Goal: Check status: Check status

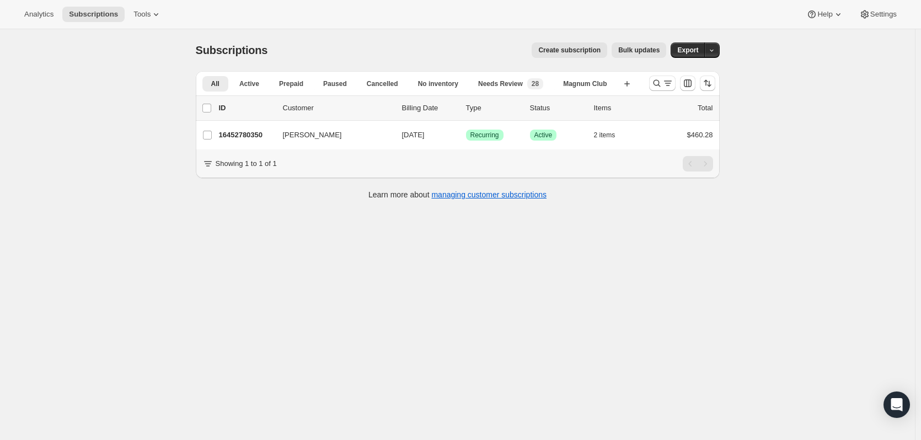
click at [656, 83] on icon "Search and filter results" at bounding box center [657, 83] width 11 height 11
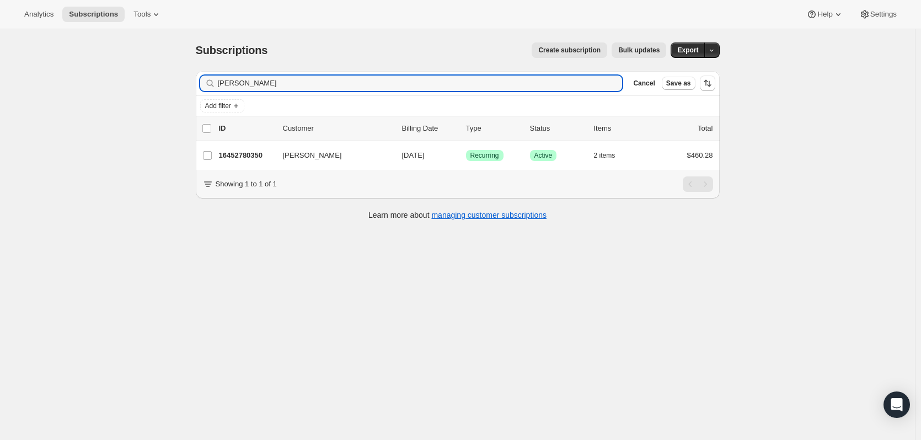
drag, startPoint x: 246, startPoint y: 87, endPoint x: 13, endPoint y: 93, distance: 232.4
click at [13, 93] on div "Subscriptions. This page is ready Subscriptions Create subscription Bulk update…" at bounding box center [457, 249] width 915 height 440
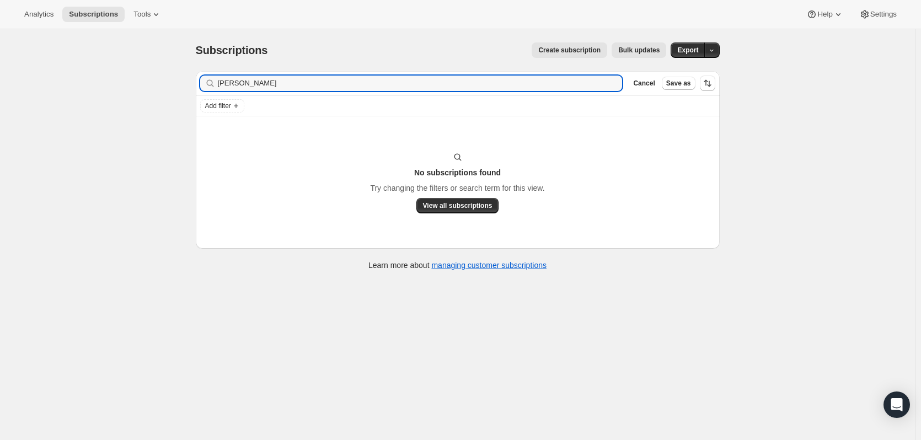
drag, startPoint x: 234, startPoint y: 84, endPoint x: 154, endPoint y: 93, distance: 80.5
click at [154, 93] on div "Subscriptions. This page is ready Subscriptions Create subscription Bulk update…" at bounding box center [457, 249] width 915 height 440
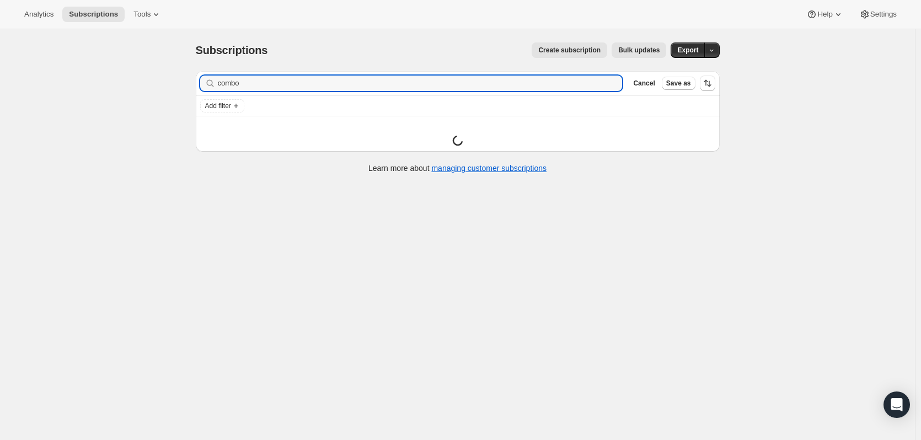
click at [252, 80] on input "combo" at bounding box center [420, 83] width 405 height 15
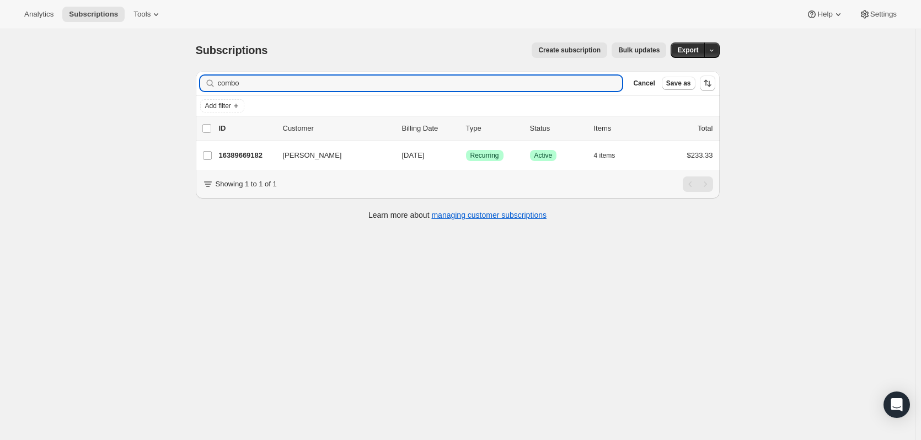
type input "combo"
click at [249, 155] on p "16389669182" at bounding box center [246, 155] width 55 height 11
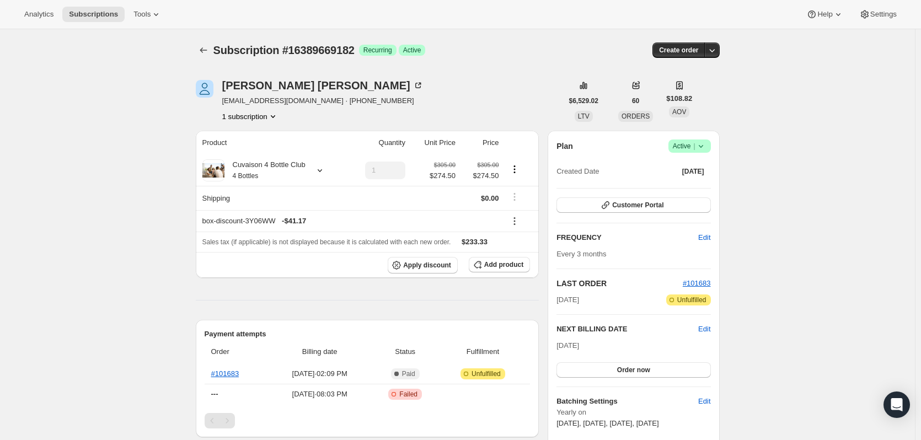
click at [715, 49] on icon "button" at bounding box center [712, 50] width 11 height 11
click at [224, 373] on link "#101683" at bounding box center [225, 374] width 28 height 8
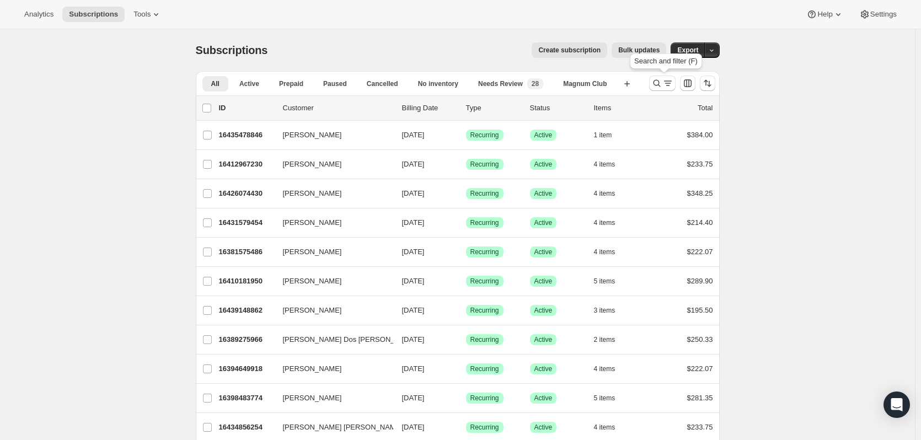
click at [654, 82] on icon "Search and filter results" at bounding box center [657, 83] width 11 height 11
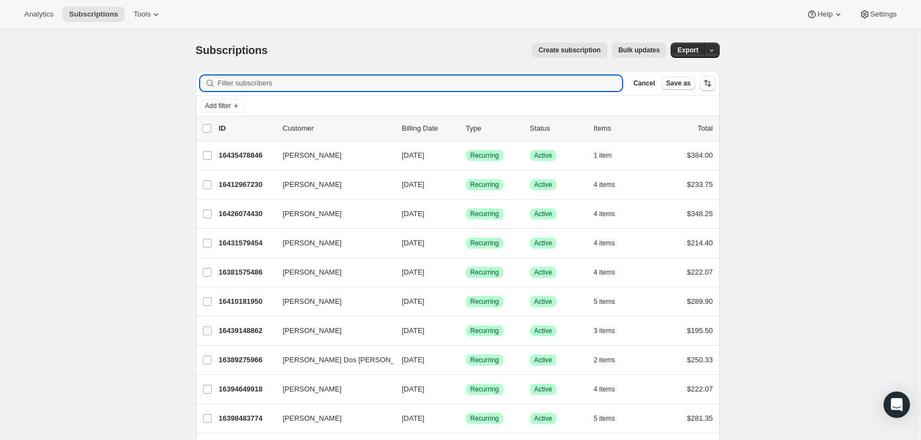
click at [302, 76] on input "Filter subscribers" at bounding box center [420, 83] width 405 height 15
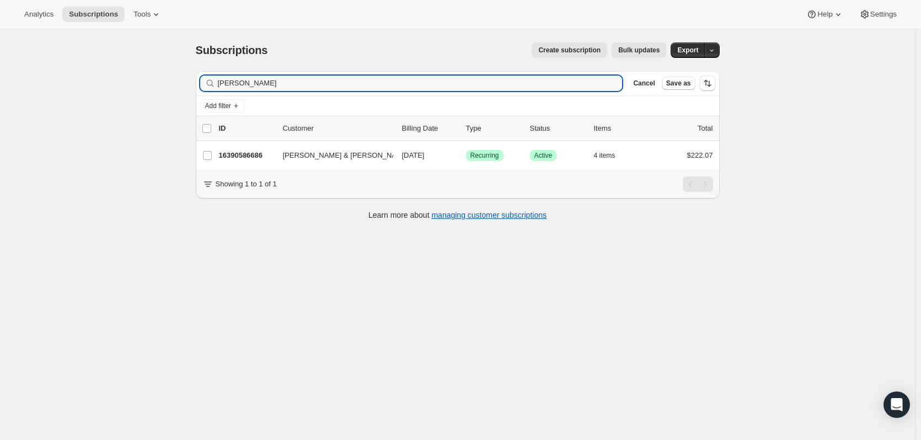
type input "[PERSON_NAME]"
click at [249, 156] on p "16390586686" at bounding box center [246, 155] width 55 height 11
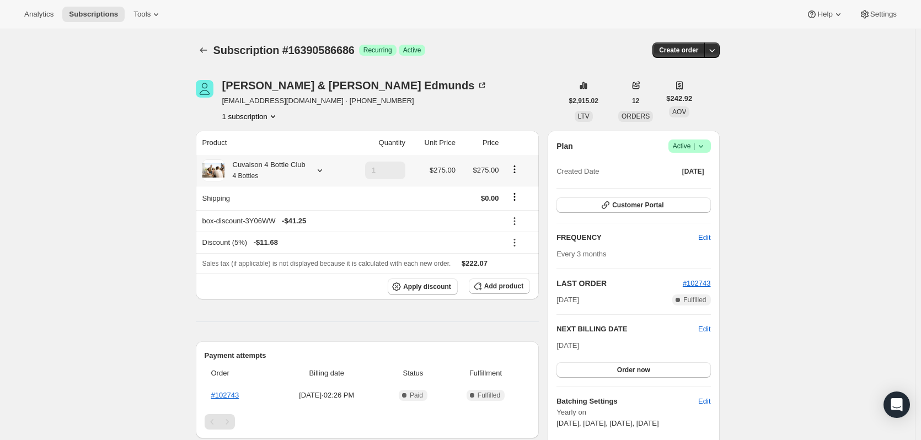
click at [322, 169] on icon at bounding box center [319, 170] width 11 height 11
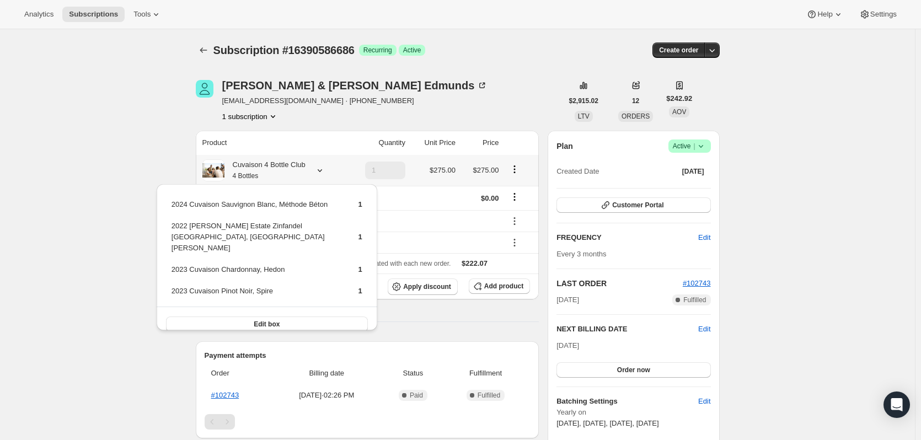
click at [322, 169] on icon at bounding box center [319, 170] width 11 height 11
